Goal: Information Seeking & Learning: Learn about a topic

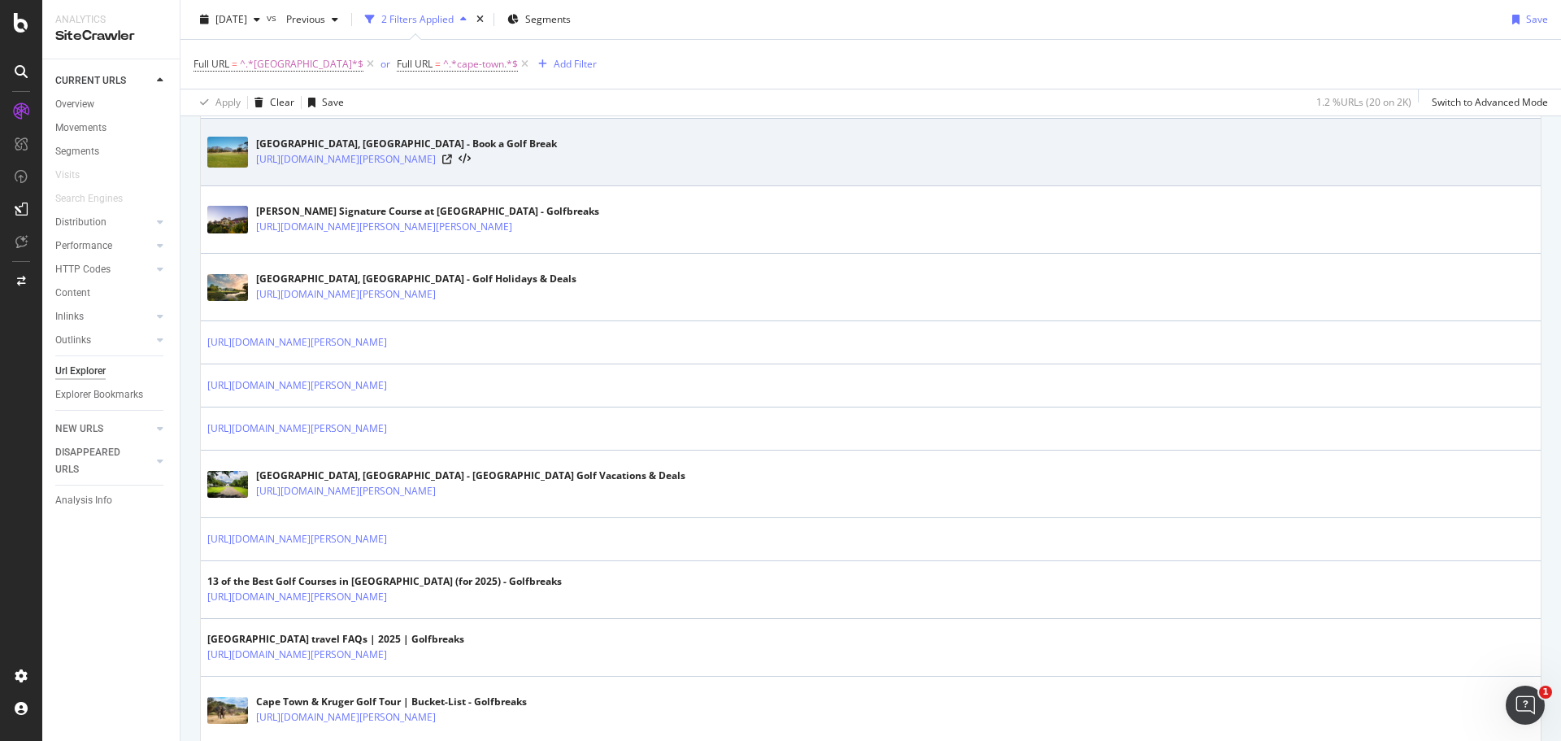
scroll to position [1027, 0]
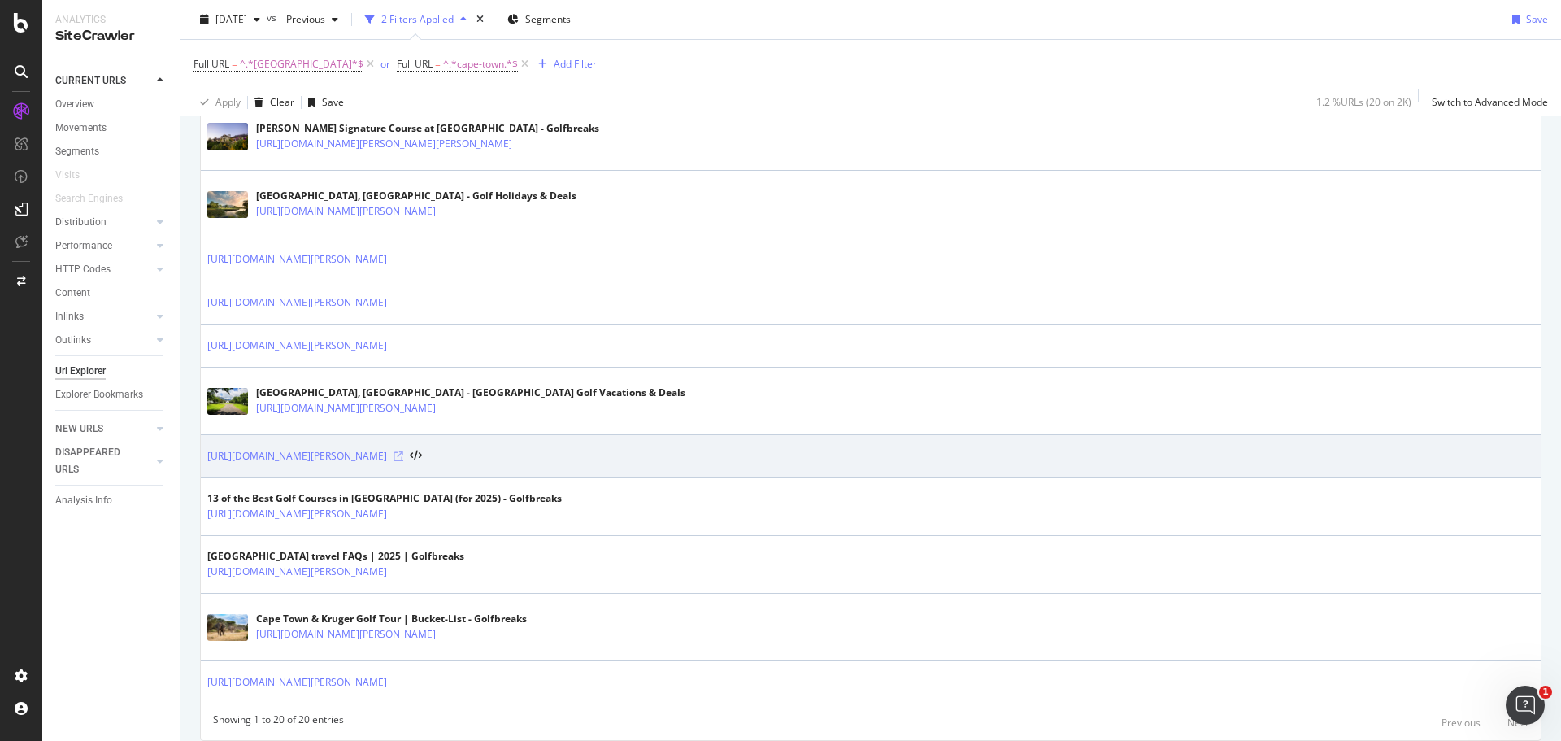
click at [403, 458] on icon at bounding box center [399, 456] width 10 height 10
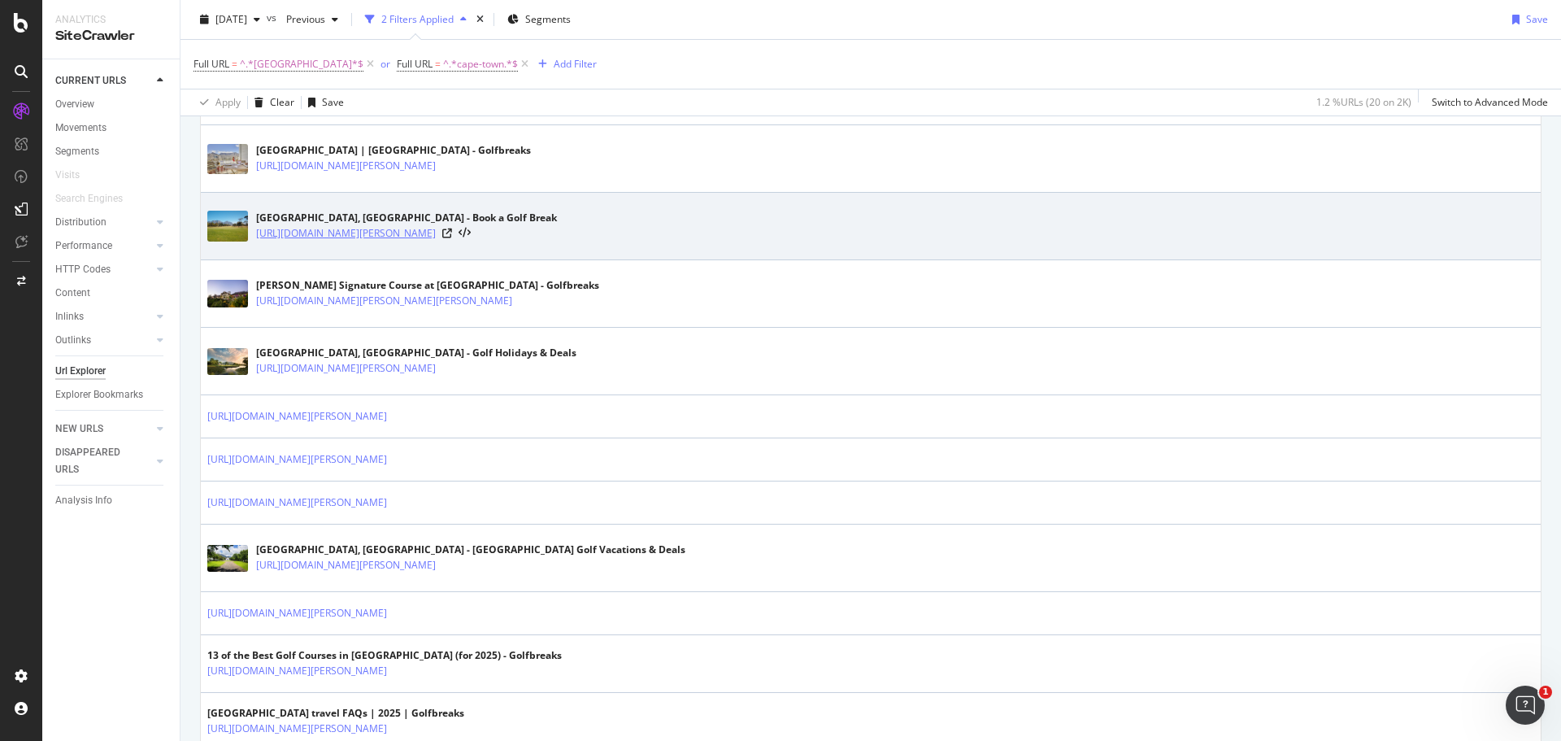
scroll to position [871, 0]
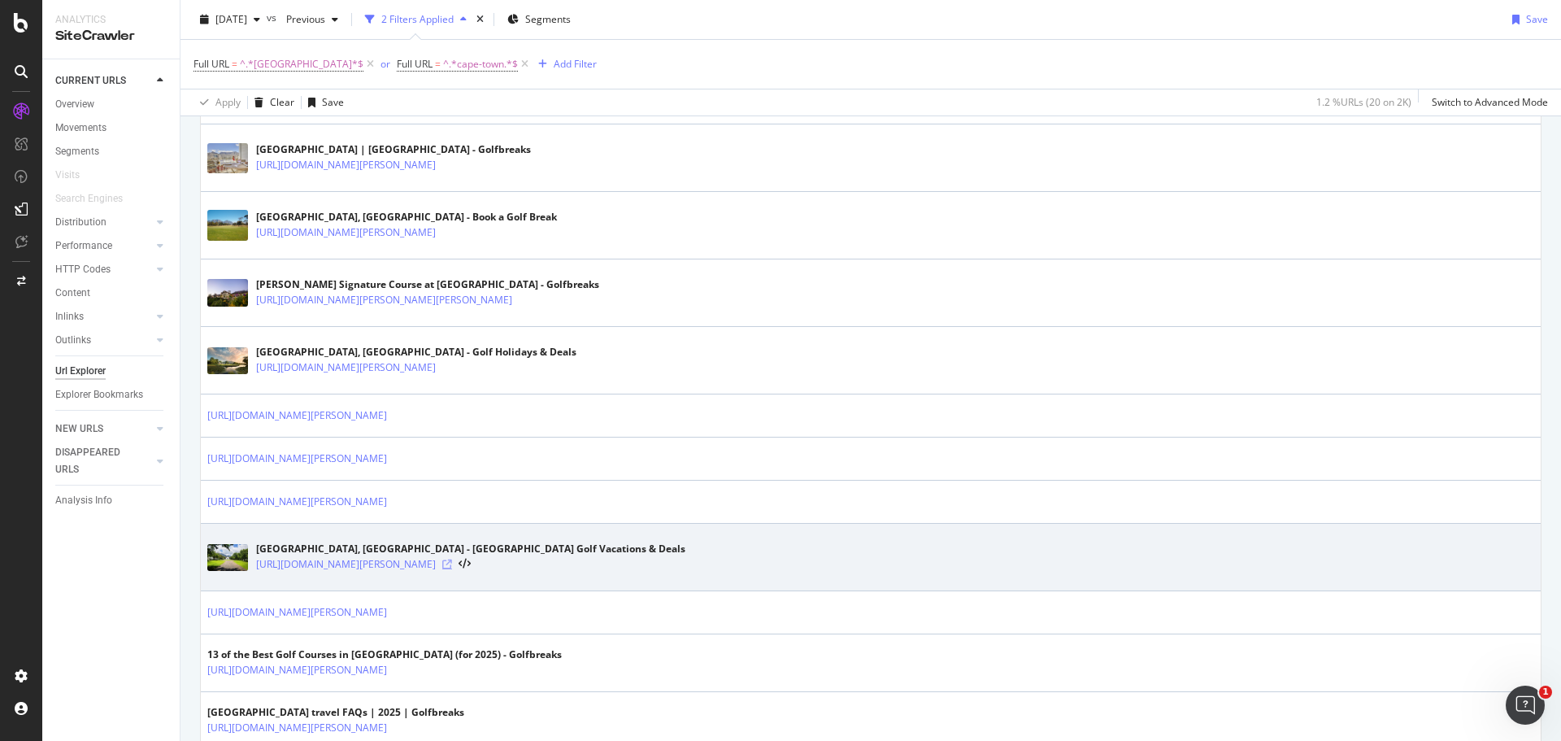
click at [452, 566] on icon at bounding box center [447, 564] width 10 height 10
click at [436, 560] on link "[URL][DOMAIN_NAME][PERSON_NAME]" at bounding box center [346, 564] width 180 height 16
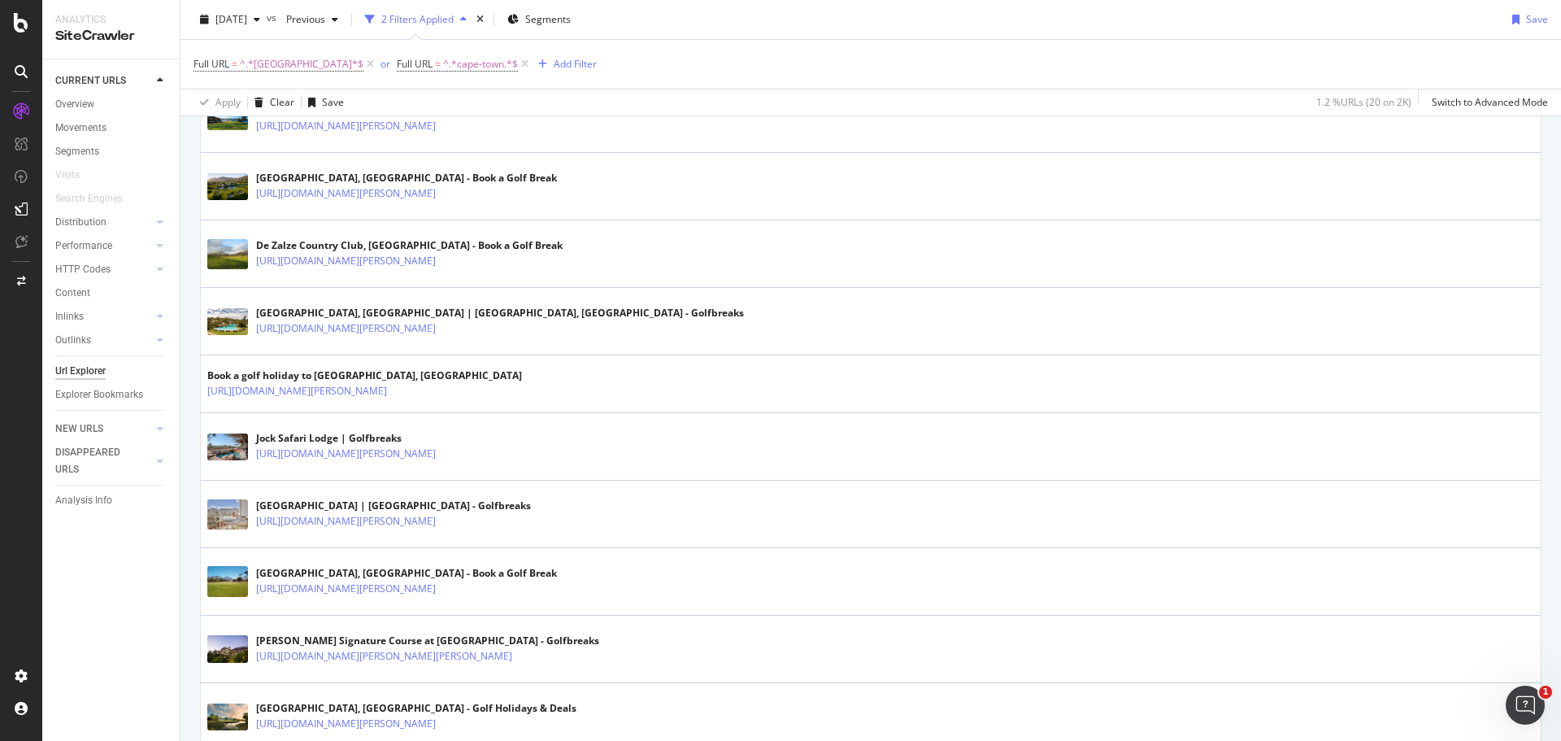
scroll to position [512, 0]
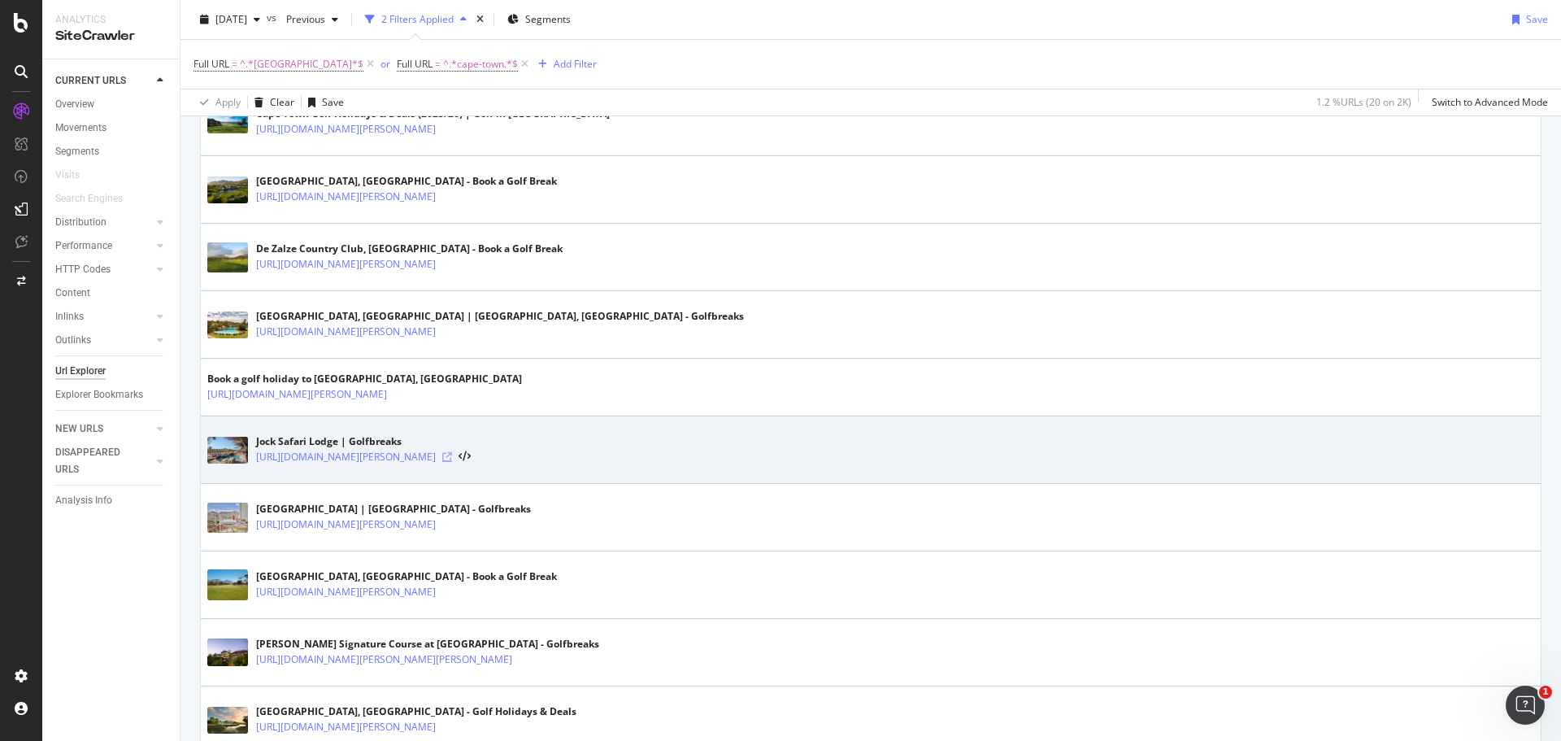
click at [452, 457] on icon at bounding box center [447, 457] width 10 height 10
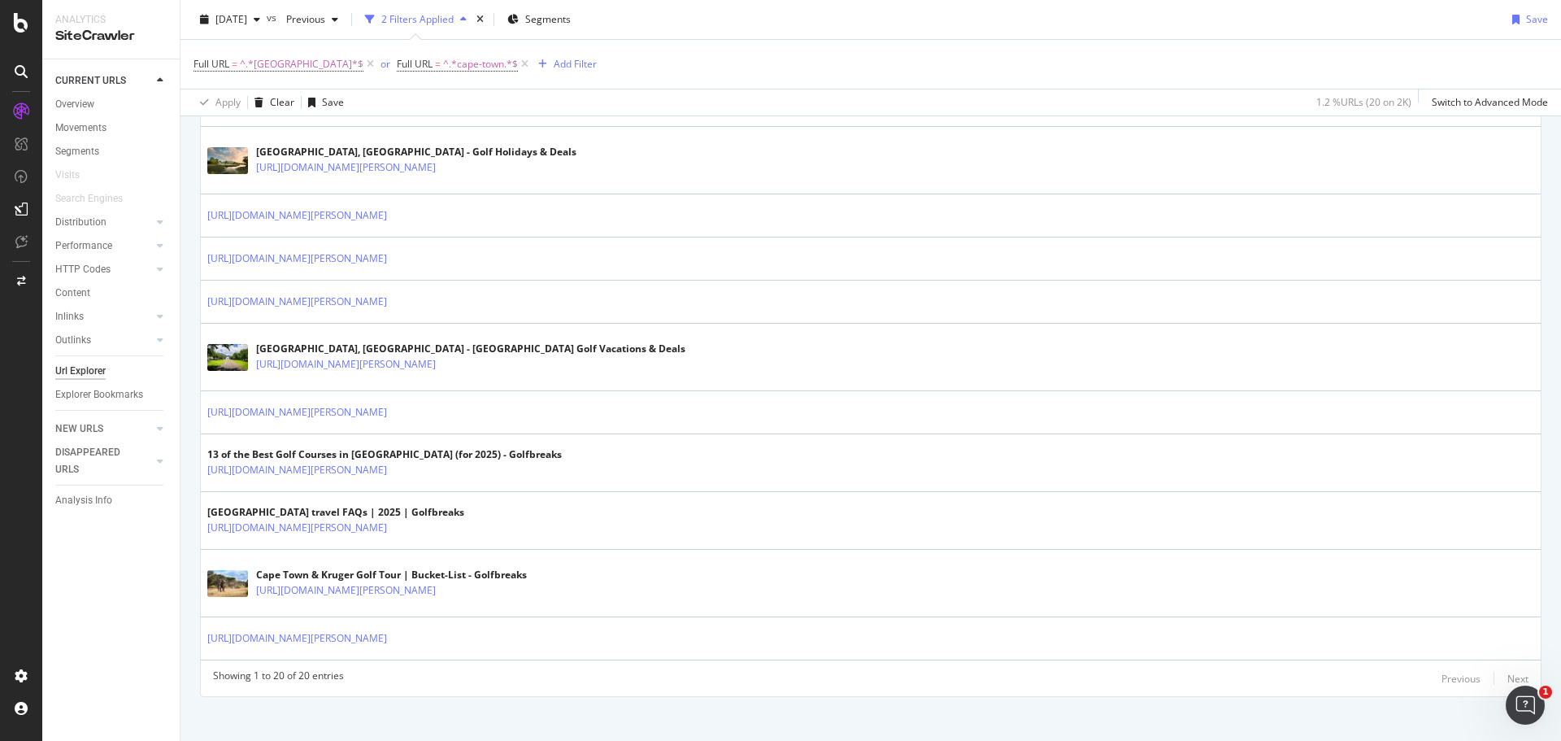
scroll to position [1084, 0]
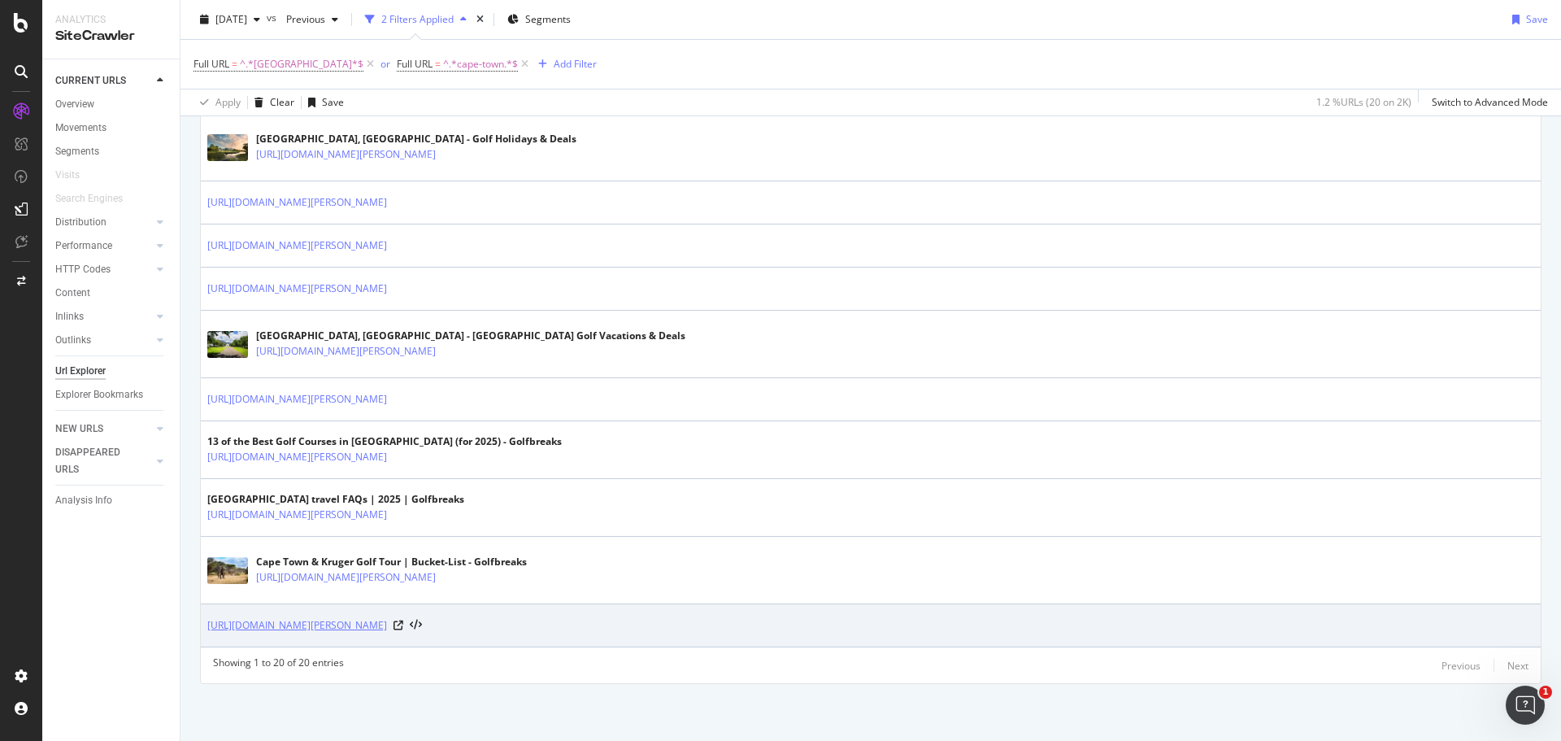
click at [387, 621] on link "[URL][DOMAIN_NAME][PERSON_NAME]" at bounding box center [297, 625] width 180 height 16
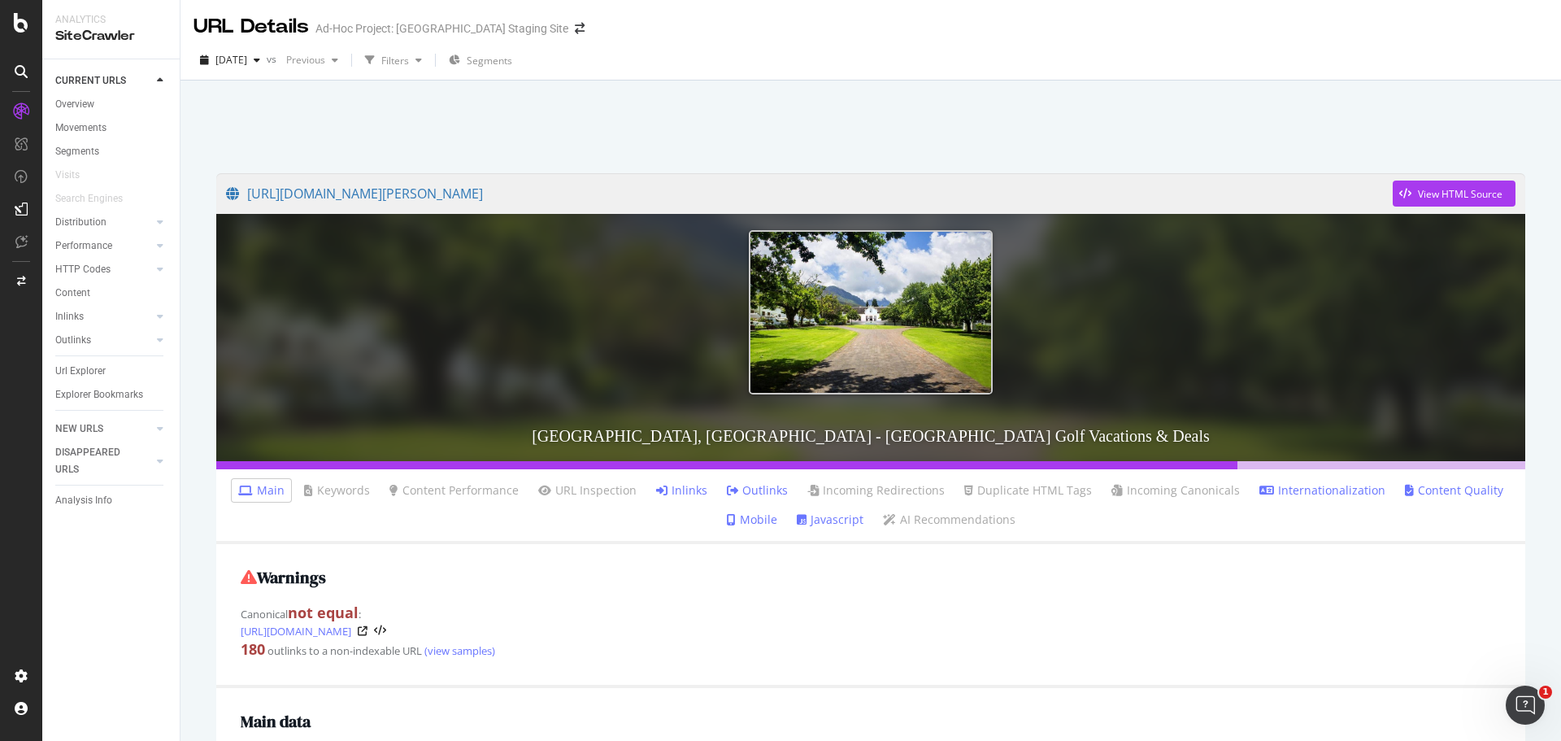
click at [681, 488] on link "Inlinks" at bounding box center [681, 490] width 51 height 16
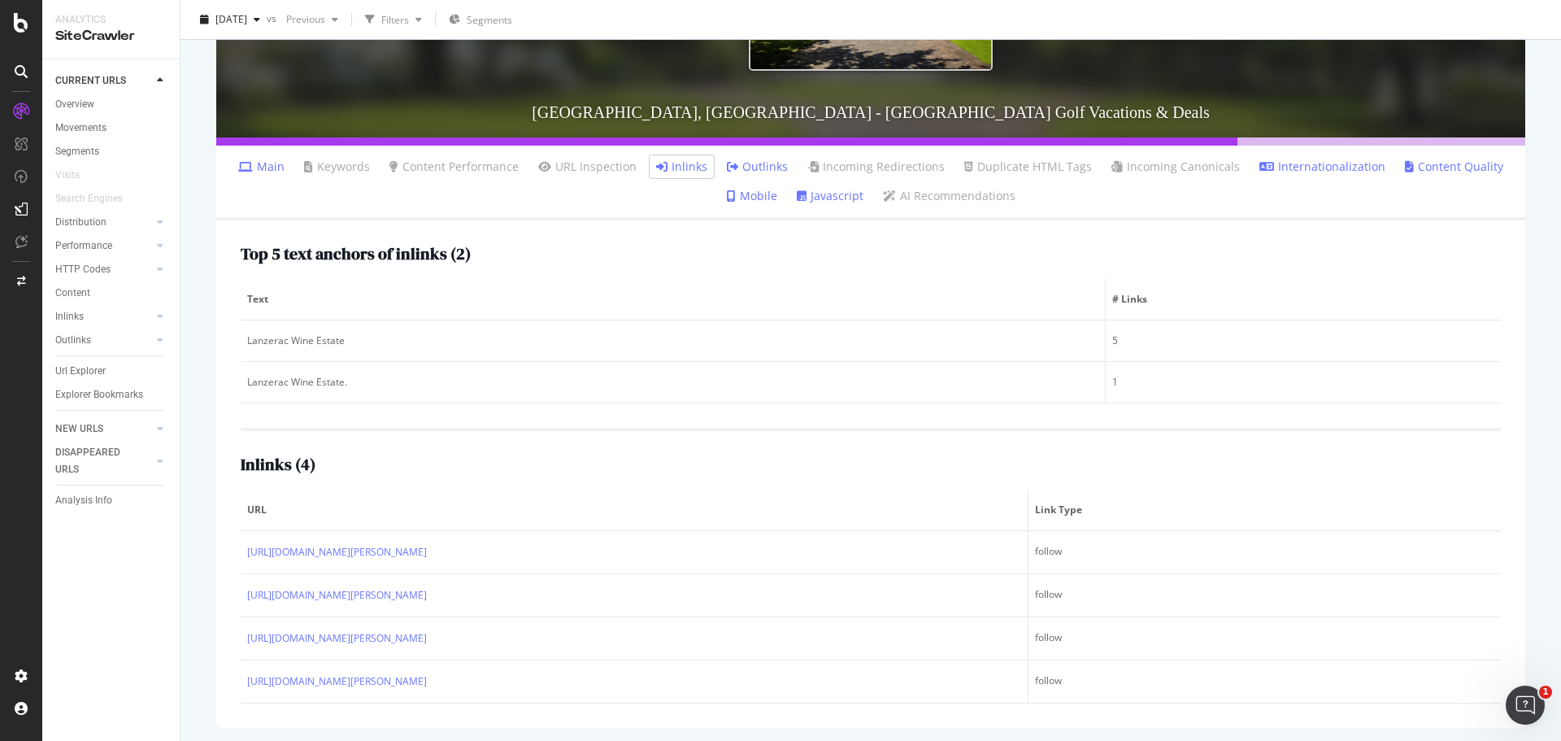
scroll to position [327, 0]
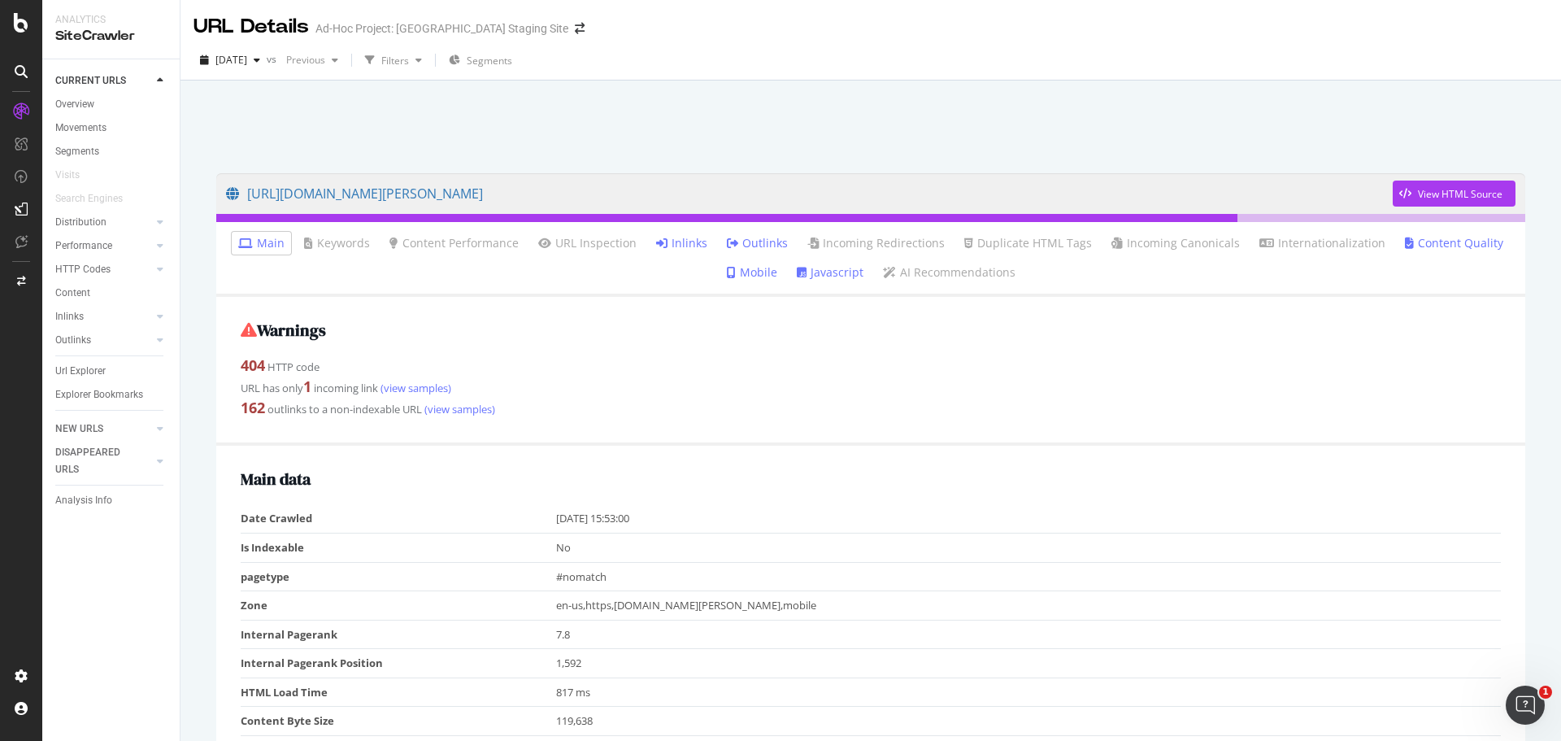
click at [666, 240] on icon at bounding box center [661, 242] width 11 height 11
